Goal: Find contact information: Find contact information

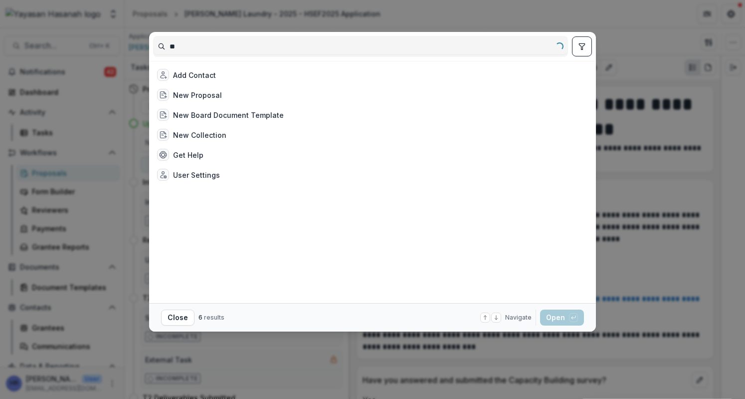
type input "*"
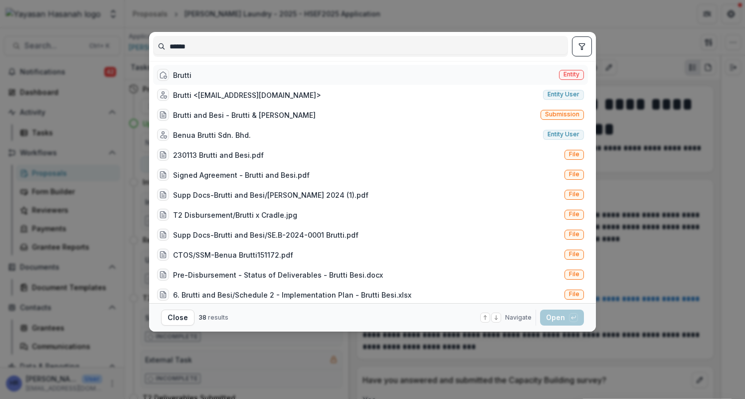
type input "******"
click at [223, 79] on div "Brutti Entity" at bounding box center [370, 75] width 435 height 20
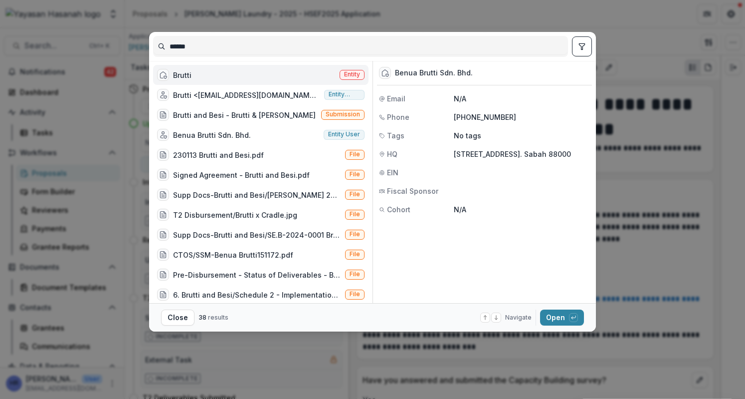
drag, startPoint x: 454, startPoint y: 151, endPoint x: 563, endPoint y: 167, distance: 109.9
click at [563, 159] on p "[STREET_ADDRESS]. Sabah 88000" at bounding box center [522, 154] width 136 height 10
copy p "[STREET_ADDRESS]. Sabah 88000"
click at [500, 127] on div "Benua Brutti Sdn. Bhd. Email N/A Phone [PHONE_NUMBER] Tags No tags HQ [STREET_A…" at bounding box center [484, 140] width 215 height 158
drag, startPoint x: 509, startPoint y: 117, endPoint x: 454, endPoint y: 114, distance: 55.5
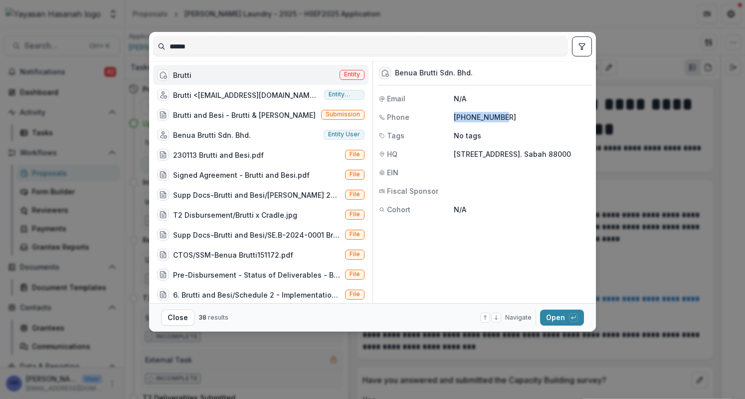
click at [454, 114] on p "[PHONE_NUMBER]" at bounding box center [522, 117] width 136 height 10
copy p "[PHONE_NUMBER]"
click at [229, 70] on div "Brutti Entity" at bounding box center [261, 75] width 216 height 20
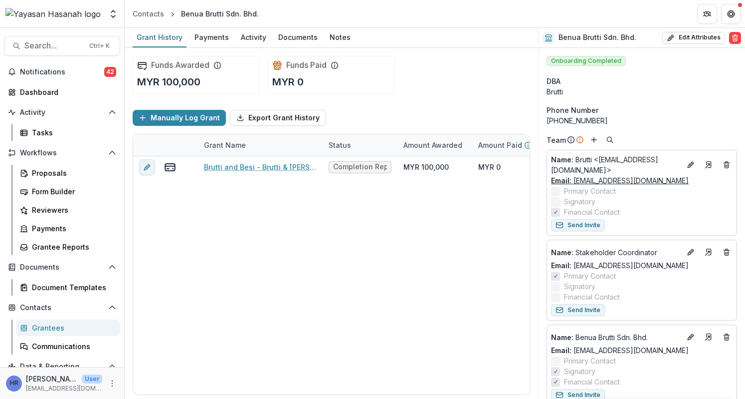
click at [645, 176] on link "Email: [EMAIL_ADDRESS][DOMAIN_NAME]" at bounding box center [620, 180] width 138 height 10
drag, startPoint x: 601, startPoint y: 118, endPoint x: 546, endPoint y: 122, distance: 55.0
copy div "[PHONE_NUMBER]"
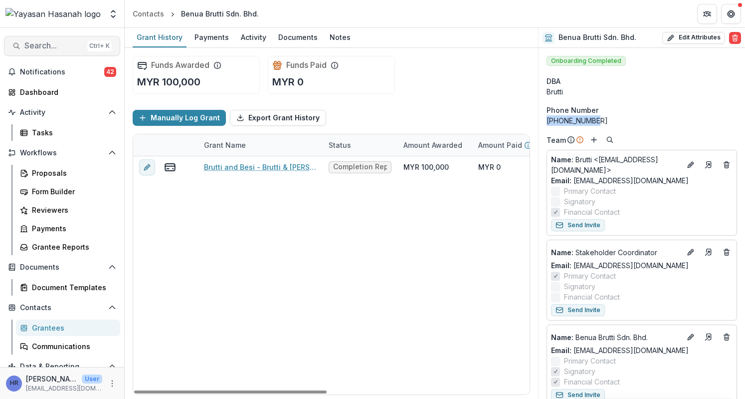
click at [44, 41] on span "Search..." at bounding box center [53, 45] width 59 height 9
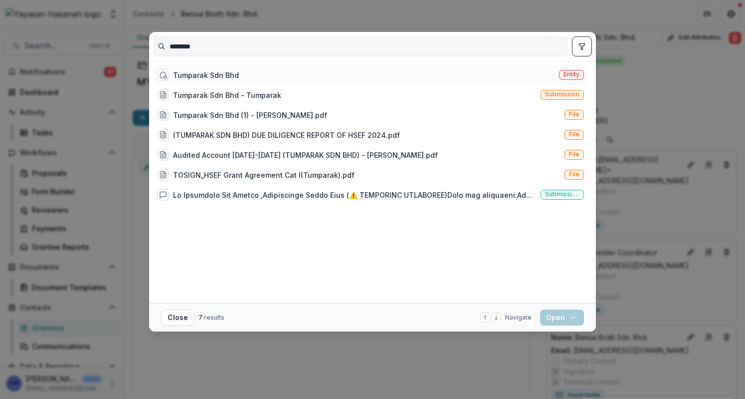
type input "********"
click at [406, 71] on div "Tumparak Sdn Bhd Entity" at bounding box center [370, 75] width 435 height 20
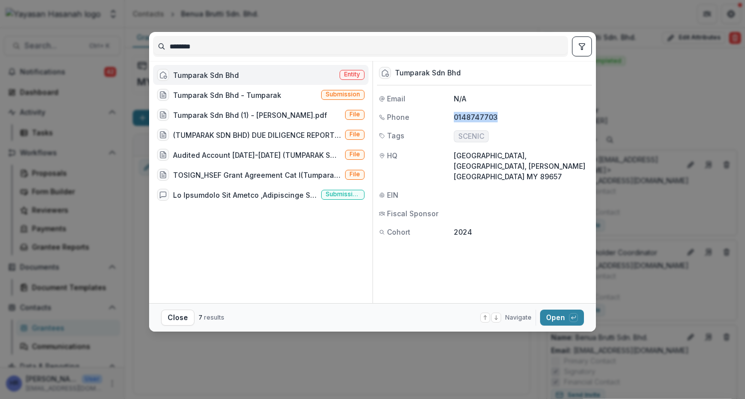
drag, startPoint x: 497, startPoint y: 116, endPoint x: 451, endPoint y: 117, distance: 45.9
click at [451, 117] on div "Phone [PHONE_NUMBER]" at bounding box center [484, 117] width 215 height 10
copy div "0148747703"
click at [555, 314] on button "Open with enter key" at bounding box center [562, 317] width 44 height 16
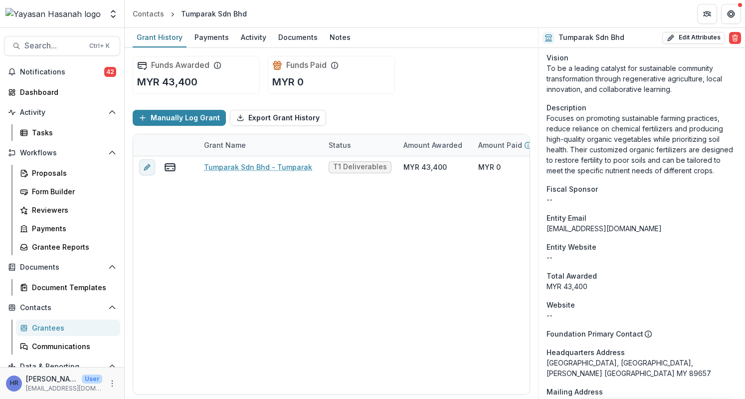
scroll to position [349, 0]
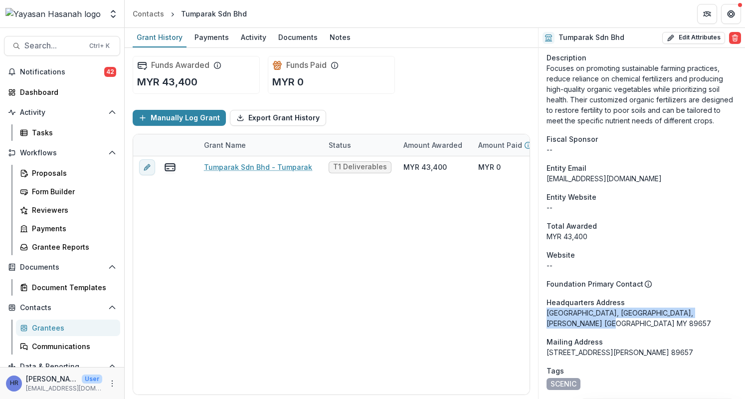
drag, startPoint x: 589, startPoint y: 321, endPoint x: 545, endPoint y: 314, distance: 44.5
click at [545, 314] on div "Onboarding Completed DBA -- Phone Number [PHONE_NUMBER] Team Name : [PERSON_NAM…" at bounding box center [642, 189] width 207 height 980
copy div "[GEOGRAPHIC_DATA], [GEOGRAPHIC_DATA], [PERSON_NAME] [GEOGRAPHIC_DATA] MY 89657"
click at [35, 39] on button "Search... Ctrl + K" at bounding box center [62, 46] width 116 height 20
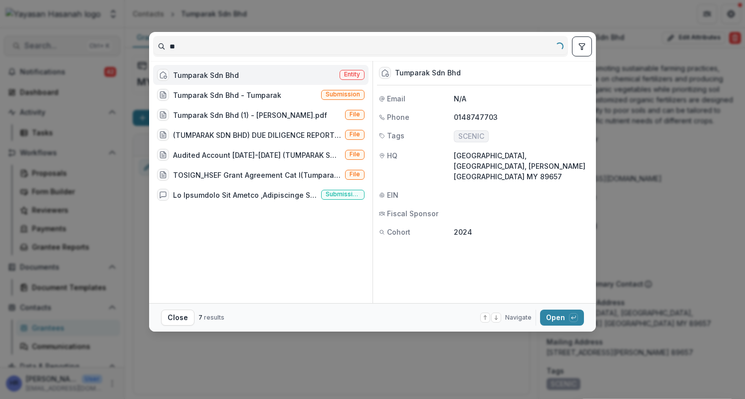
type input "*"
type input "**********"
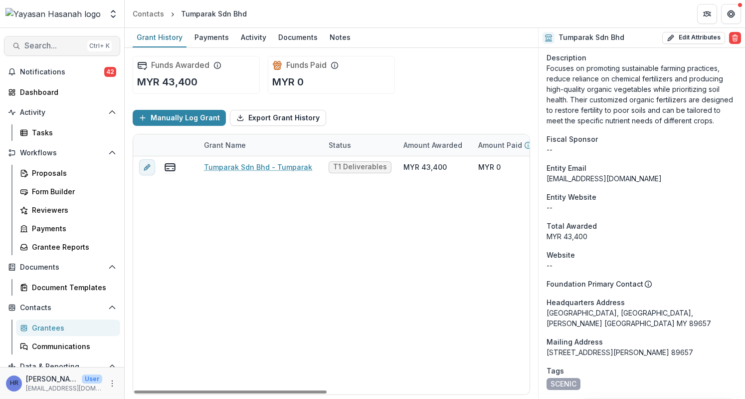
click at [58, 47] on span "Search..." at bounding box center [53, 45] width 59 height 9
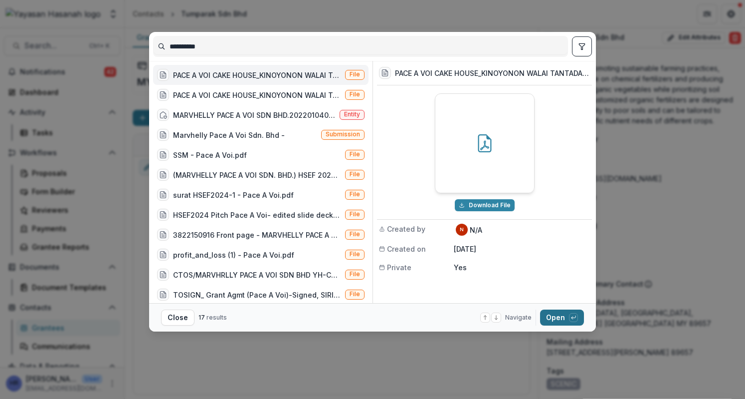
click at [561, 321] on button "Open with enter key" at bounding box center [562, 317] width 44 height 16
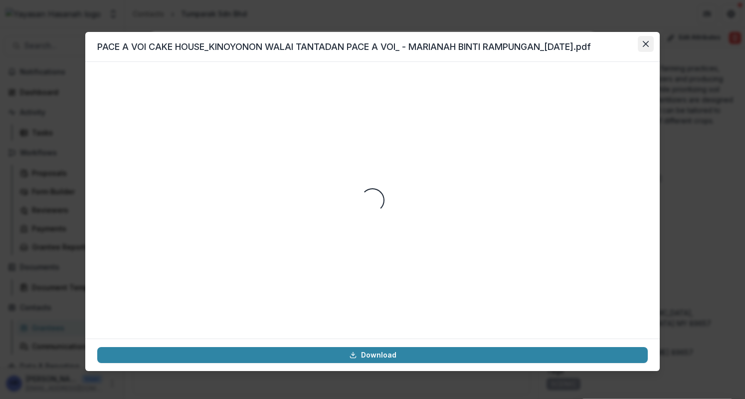
click at [643, 40] on button "Close" at bounding box center [646, 44] width 16 height 16
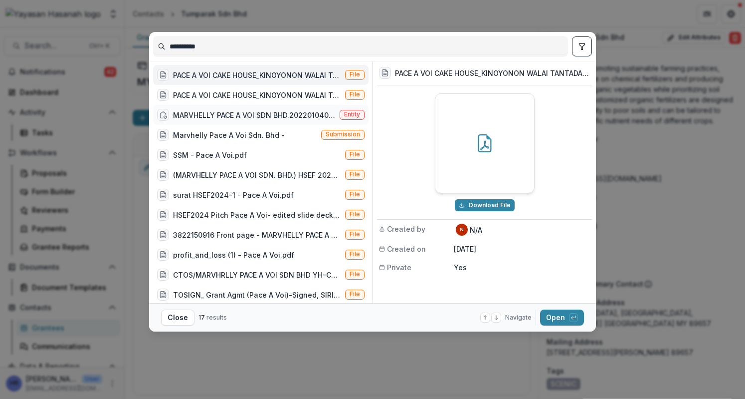
click at [267, 111] on div "MARVHELLY PACE A VOI SDN BHD.20220104023 (1485927-P)" at bounding box center [254, 115] width 163 height 10
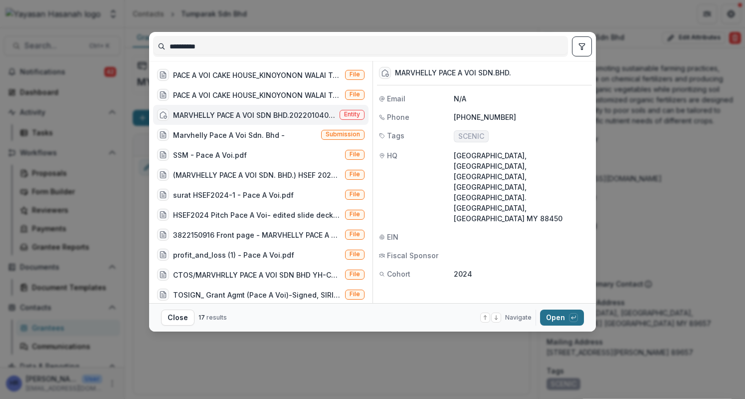
click at [557, 319] on button "Open with enter key" at bounding box center [562, 317] width 44 height 16
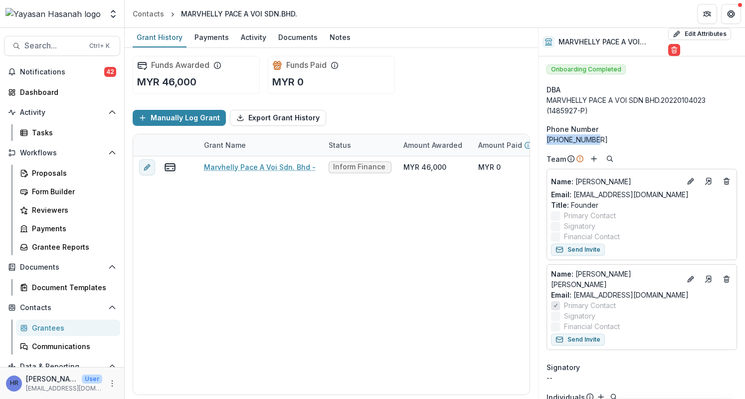
drag, startPoint x: 603, startPoint y: 142, endPoint x: 546, endPoint y: 139, distance: 56.9
copy div "[PHONE_NUMBER]"
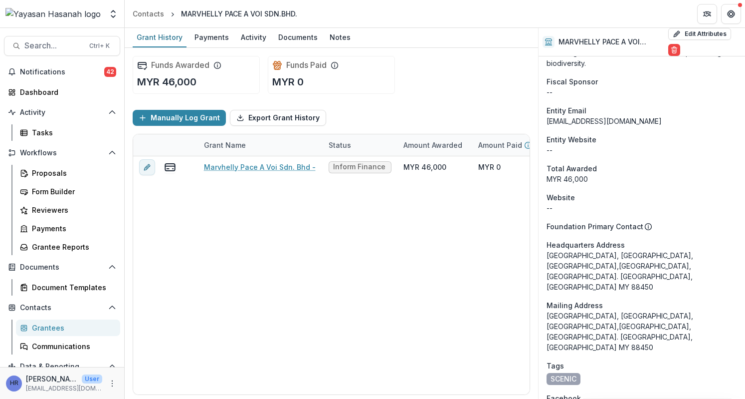
scroll to position [549, 0]
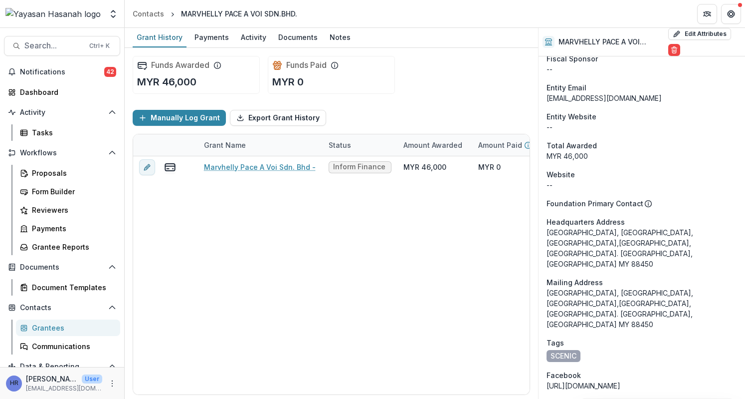
drag, startPoint x: 652, startPoint y: 262, endPoint x: 546, endPoint y: 213, distance: 116.1
click at [546, 213] on div "Onboarding Completed DBA MARVHELLY PACE A VOI SDN BHD.[PHONE_NUMBER] (1485927-P…" at bounding box center [642, 88] width 207 height 1160
click at [609, 243] on div "[GEOGRAPHIC_DATA], [GEOGRAPHIC_DATA], [GEOGRAPHIC_DATA],[GEOGRAPHIC_DATA], [GEO…" at bounding box center [642, 248] width 191 height 42
drag, startPoint x: 643, startPoint y: 257, endPoint x: 547, endPoint y: 226, distance: 100.2
click at [547, 227] on div "[GEOGRAPHIC_DATA], [GEOGRAPHIC_DATA], [GEOGRAPHIC_DATA],[GEOGRAPHIC_DATA], [GEO…" at bounding box center [642, 248] width 191 height 42
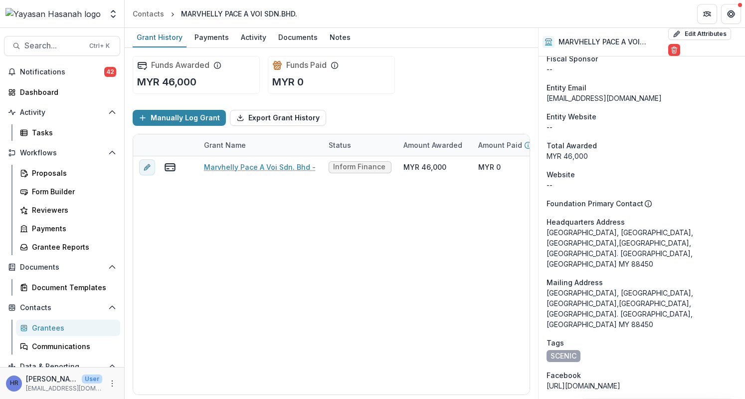
copy div "[GEOGRAPHIC_DATA], [GEOGRAPHIC_DATA], [GEOGRAPHIC_DATA],[GEOGRAPHIC_DATA], [GEO…"
click at [69, 47] on span "Search..." at bounding box center [53, 45] width 59 height 9
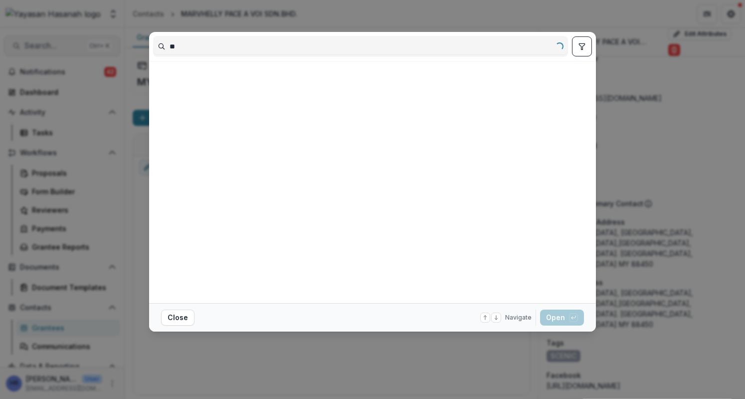
type input "*"
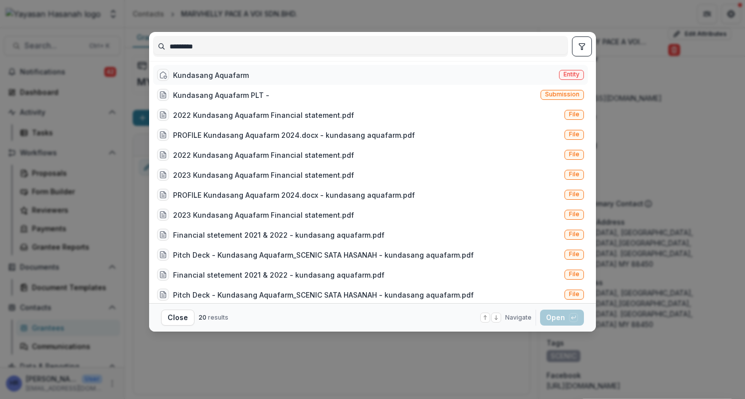
type input "*********"
click at [226, 77] on div "Kundasang Aquafarm" at bounding box center [211, 75] width 76 height 10
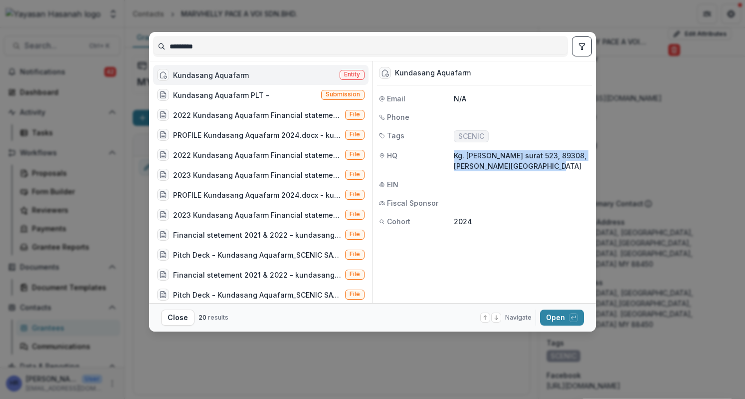
drag, startPoint x: 454, startPoint y: 155, endPoint x: 572, endPoint y: 168, distance: 118.5
click at [572, 168] on p "Kg. [PERSON_NAME] surat 523, 89308, [PERSON_NAME][GEOGRAPHIC_DATA]" at bounding box center [522, 160] width 136 height 21
copy p "Kg. [PERSON_NAME] surat 523, 89308, [PERSON_NAME][GEOGRAPHIC_DATA]"
click at [567, 317] on button "Open with enter key" at bounding box center [562, 317] width 44 height 16
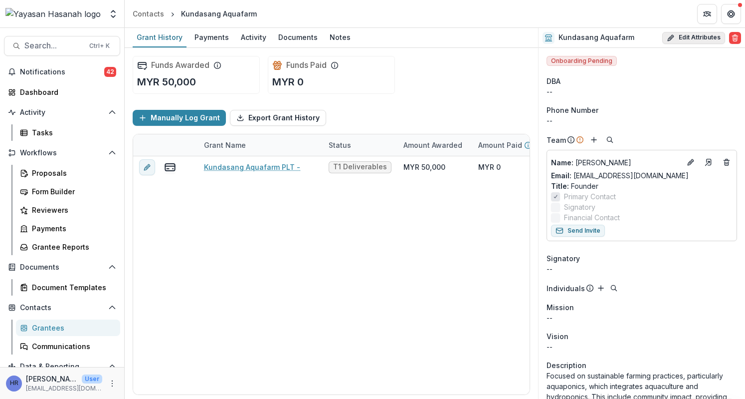
click at [668, 39] on icon "button" at bounding box center [670, 38] width 4 height 4
select select
select select "**********"
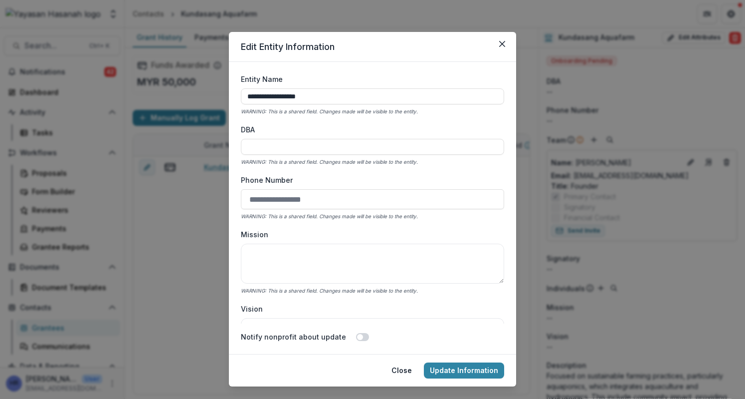
click at [329, 203] on input "Phone Number" at bounding box center [372, 199] width 263 height 20
type input "**********"
click at [444, 368] on button "Update Information" at bounding box center [464, 370] width 80 height 16
